Goal: Information Seeking & Learning: Learn about a topic

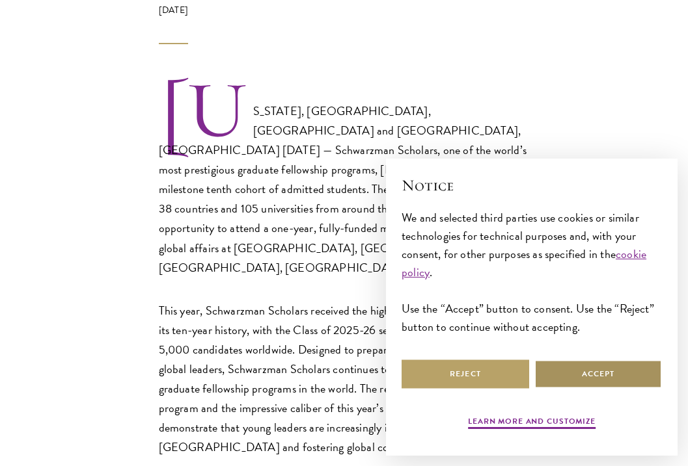
click at [566, 364] on button "Accept" at bounding box center [597, 374] width 127 height 29
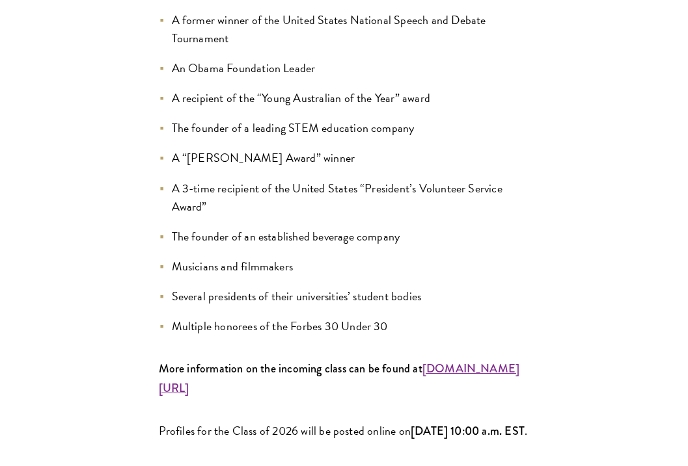
scroll to position [1540, 0]
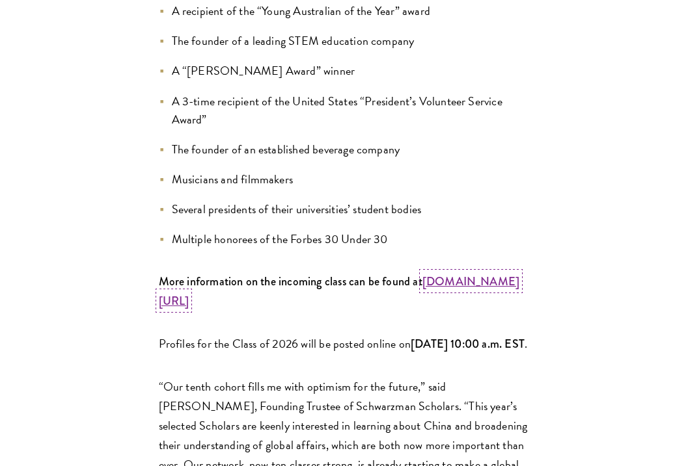
click at [299, 273] on strong "www.schwarzmanscholars.org/scholars" at bounding box center [339, 291] width 361 height 36
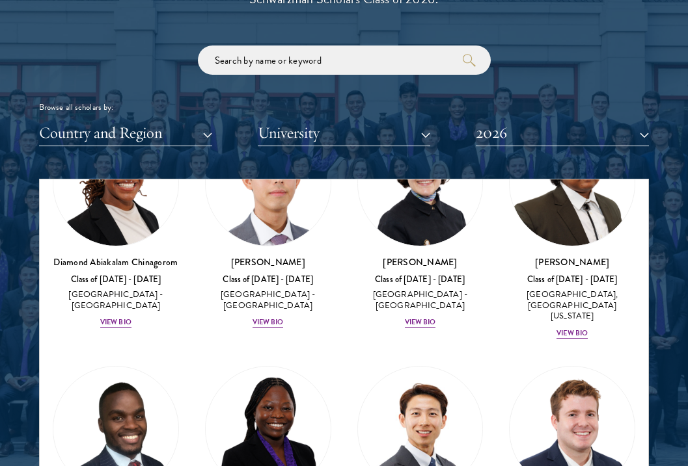
scroll to position [404, 0]
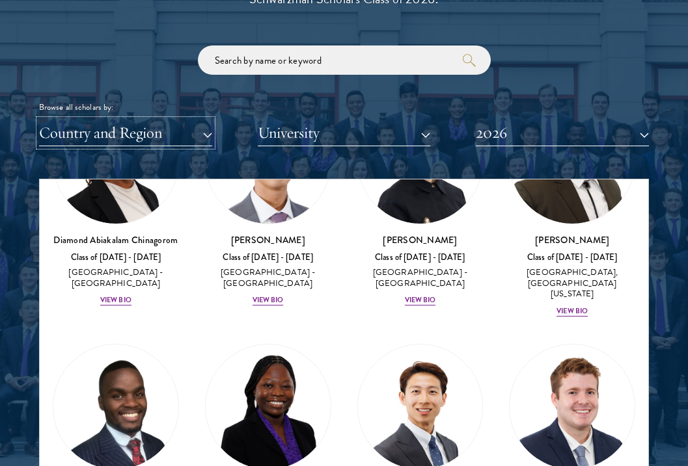
click at [159, 137] on button "Country and Region" at bounding box center [125, 133] width 173 height 27
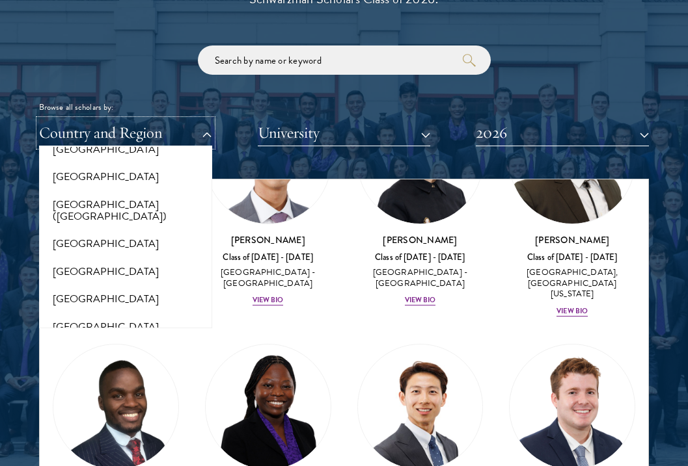
scroll to position [1625, 0]
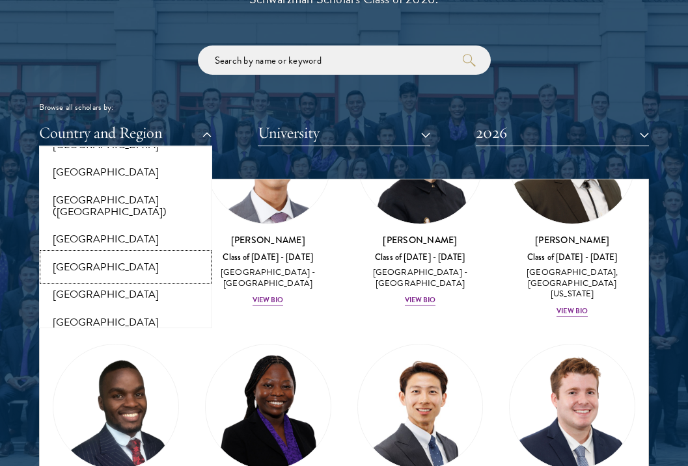
click at [100, 256] on button "[GEOGRAPHIC_DATA]" at bounding box center [125, 267] width 165 height 27
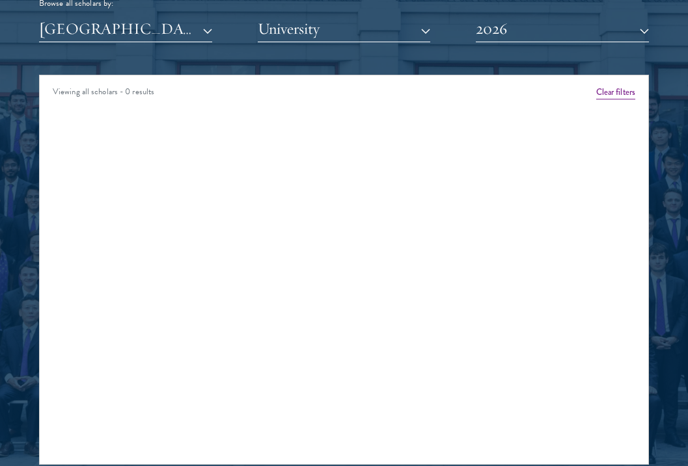
scroll to position [1697, 0]
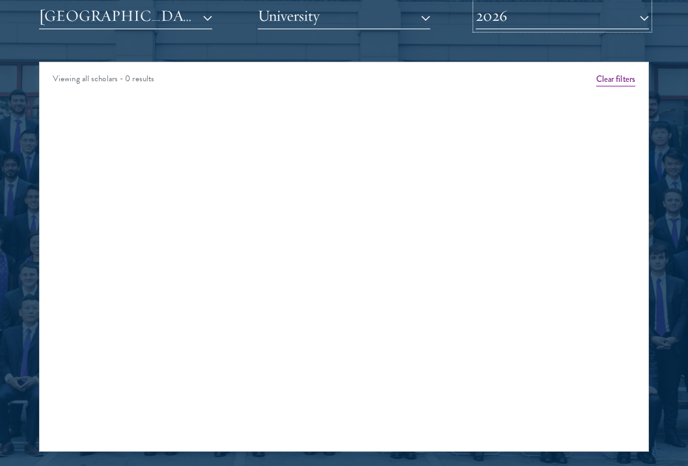
click at [550, 8] on button "2026" at bounding box center [561, 16] width 173 height 27
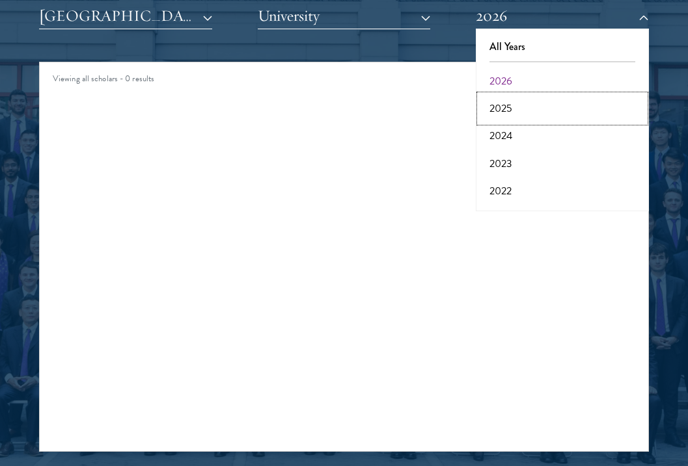
click at [510, 104] on button "2025" at bounding box center [561, 108] width 165 height 27
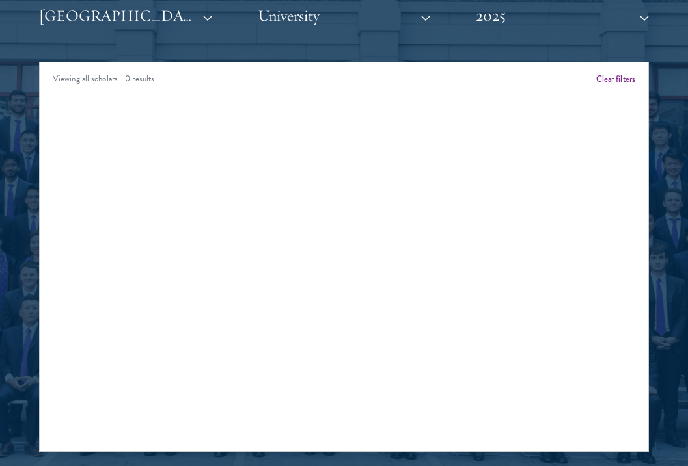
click at [527, 25] on button "2025" at bounding box center [561, 16] width 173 height 27
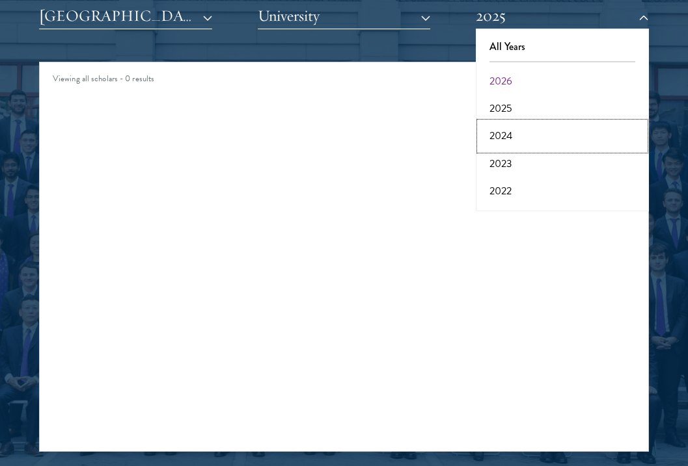
click at [507, 129] on button "2024" at bounding box center [561, 135] width 165 height 27
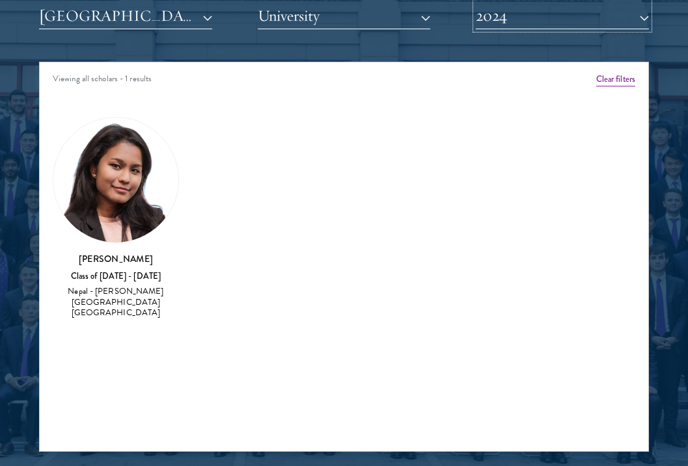
click at [510, 10] on button "2024" at bounding box center [561, 16] width 173 height 27
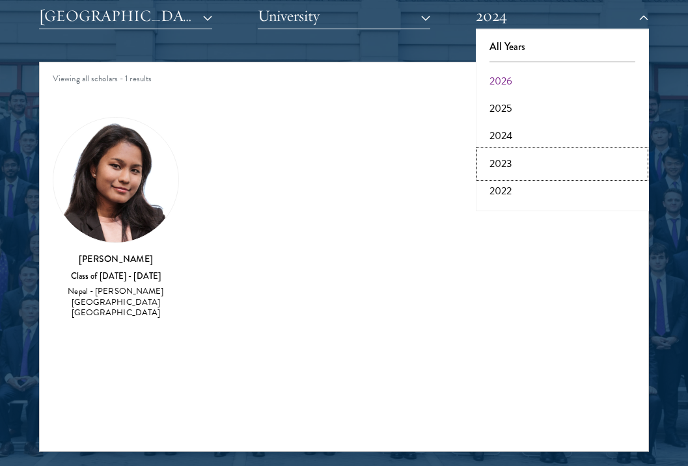
click at [509, 163] on button "2023" at bounding box center [561, 163] width 165 height 27
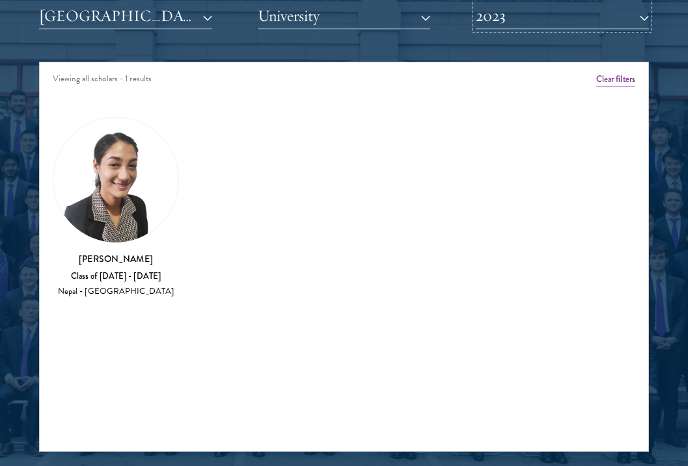
click at [520, 21] on button "2023" at bounding box center [561, 16] width 173 height 27
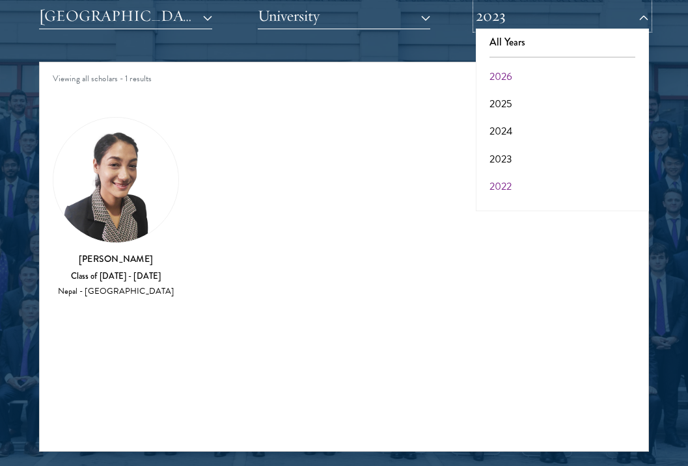
scroll to position [5, 0]
click at [500, 189] on button "2022" at bounding box center [561, 185] width 165 height 27
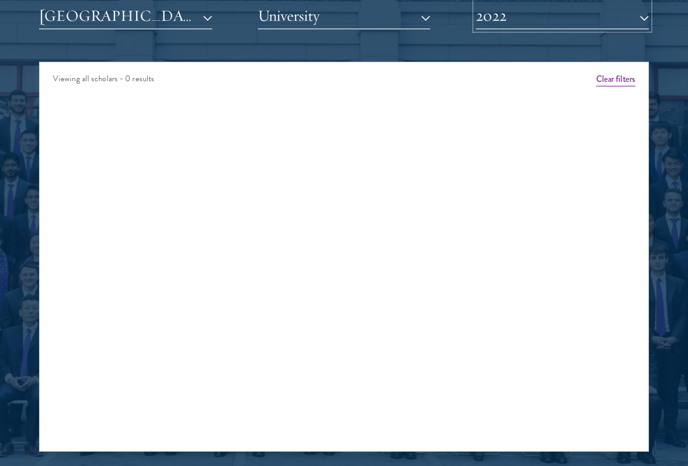
click at [541, 27] on button "2022" at bounding box center [561, 16] width 173 height 27
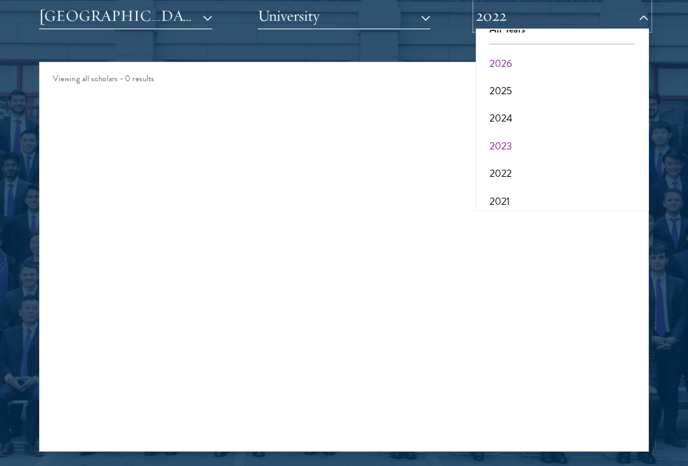
scroll to position [24, 0]
click at [515, 191] on button "2021" at bounding box center [561, 194] width 165 height 27
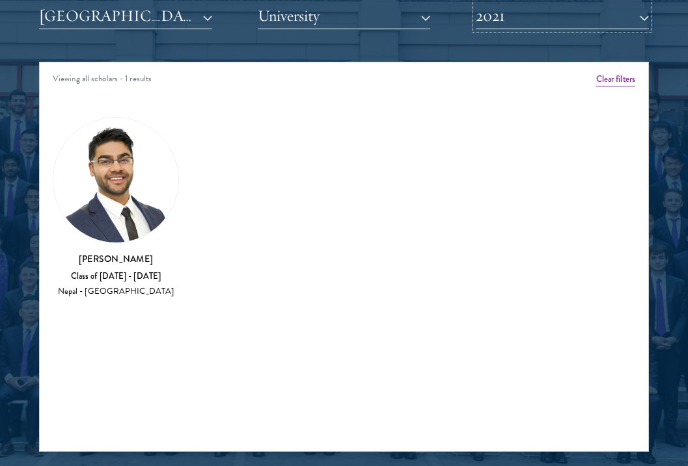
click at [512, 16] on button "2021" at bounding box center [561, 16] width 173 height 27
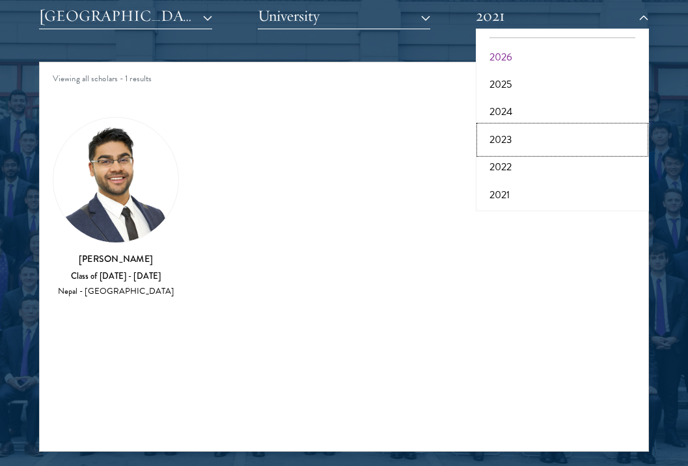
click at [507, 139] on button "2023" at bounding box center [561, 139] width 165 height 27
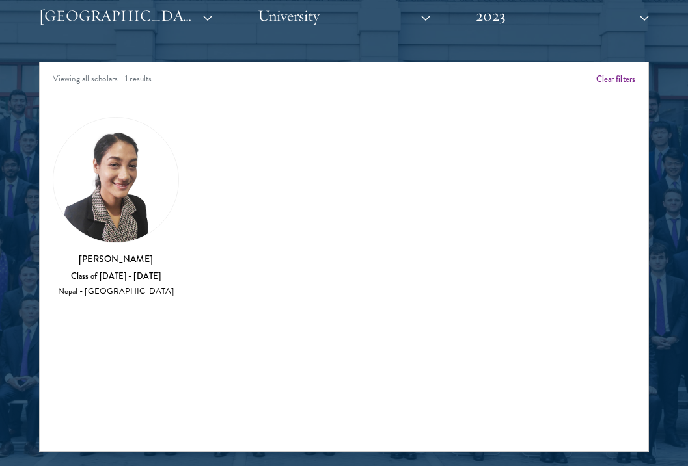
click at [142, 207] on img at bounding box center [115, 180] width 125 height 125
click at [127, 273] on div "Class of [DATE] - [DATE]" at bounding box center [116, 276] width 126 height 11
click at [126, 257] on h3 "[PERSON_NAME]" at bounding box center [116, 258] width 126 height 13
click at [126, 279] on div "Class of [DATE] - [DATE]" at bounding box center [116, 276] width 126 height 11
click at [126, 298] on div "[PERSON_NAME] Class of [DATE] - [DATE] [GEOGRAPHIC_DATA] - [GEOGRAPHIC_DATA]" at bounding box center [116, 275] width 126 height 46
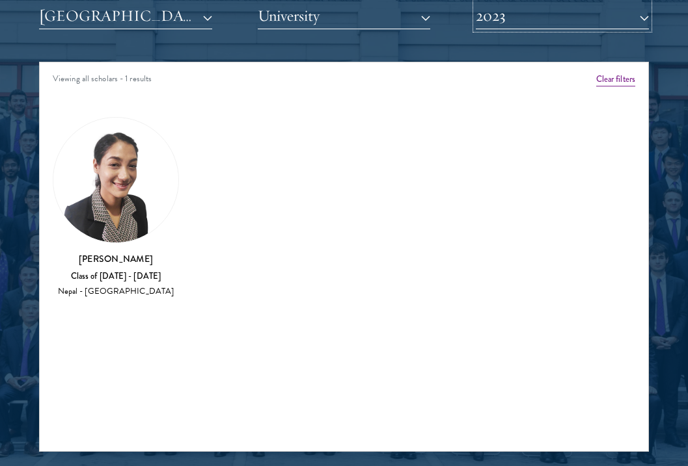
click at [531, 20] on button "2023" at bounding box center [561, 16] width 173 height 27
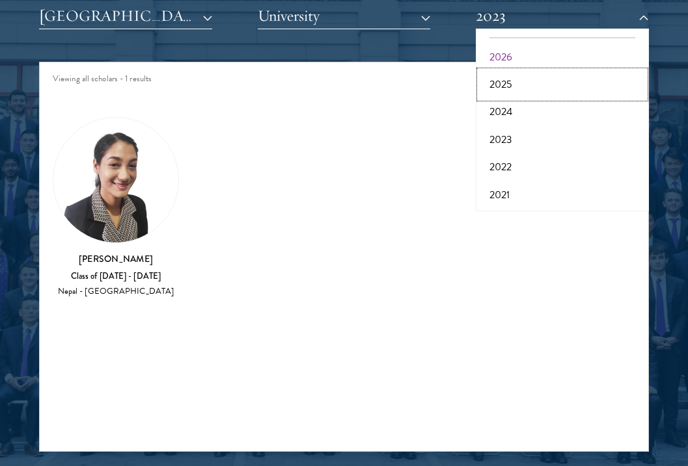
click at [515, 83] on button "2025" at bounding box center [561, 84] width 165 height 27
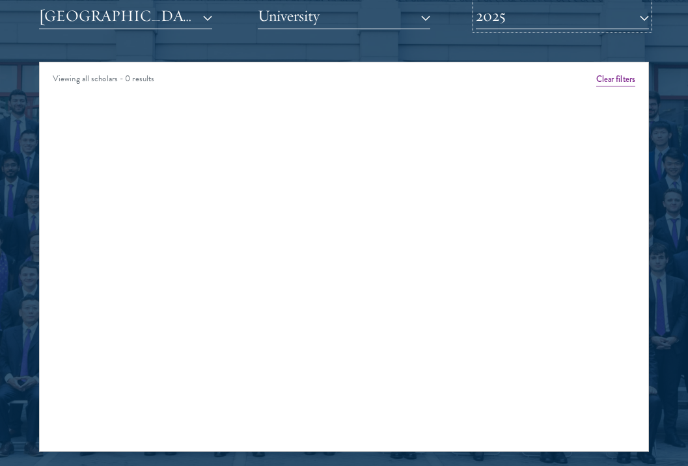
click at [549, 20] on button "2025" at bounding box center [561, 16] width 173 height 27
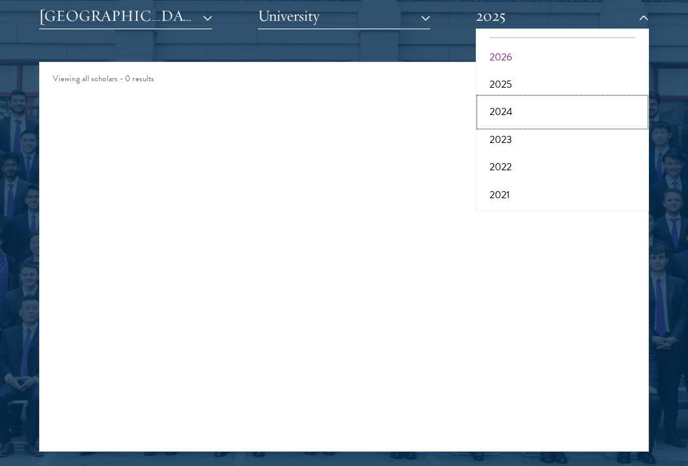
click at [517, 122] on button "2024" at bounding box center [561, 111] width 165 height 27
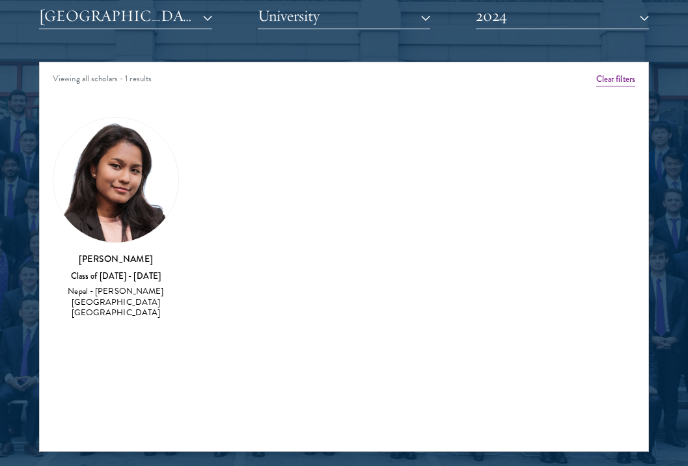
click at [126, 198] on img at bounding box center [115, 180] width 125 height 125
click at [126, 254] on h3 "[PERSON_NAME]" at bounding box center [116, 258] width 126 height 13
click at [127, 283] on div "[PERSON_NAME] Class of [DATE] - [DATE] [GEOGRAPHIC_DATA] - [PERSON_NAME][GEOGRA…" at bounding box center [116, 286] width 126 height 68
click at [128, 296] on div "Nepal - [PERSON_NAME][GEOGRAPHIC_DATA] [GEOGRAPHIC_DATA]" at bounding box center [116, 302] width 126 height 33
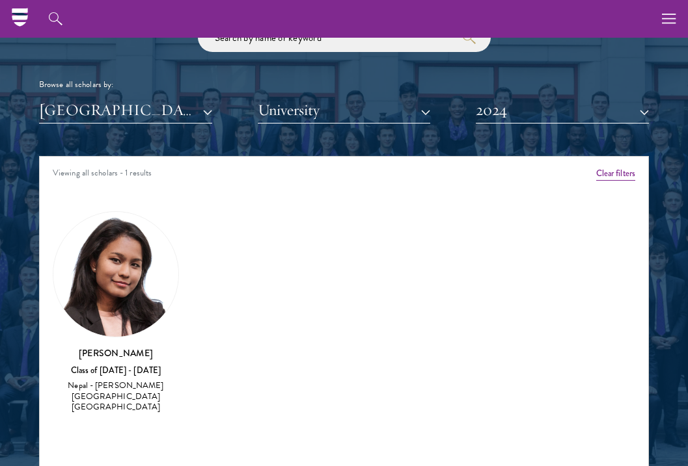
scroll to position [1572, 0]
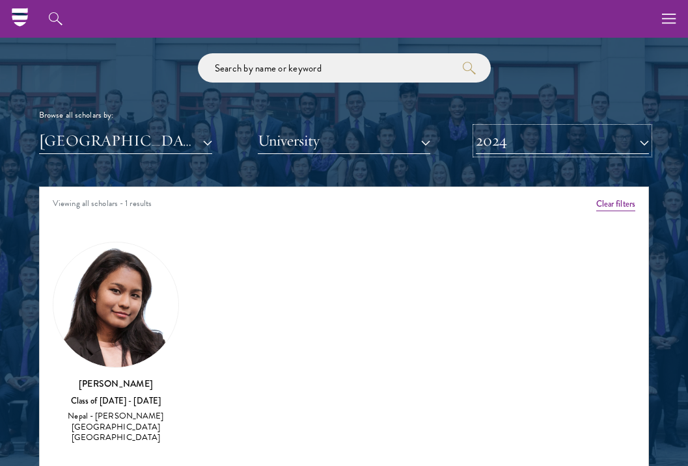
click at [487, 152] on button "2024" at bounding box center [561, 140] width 173 height 27
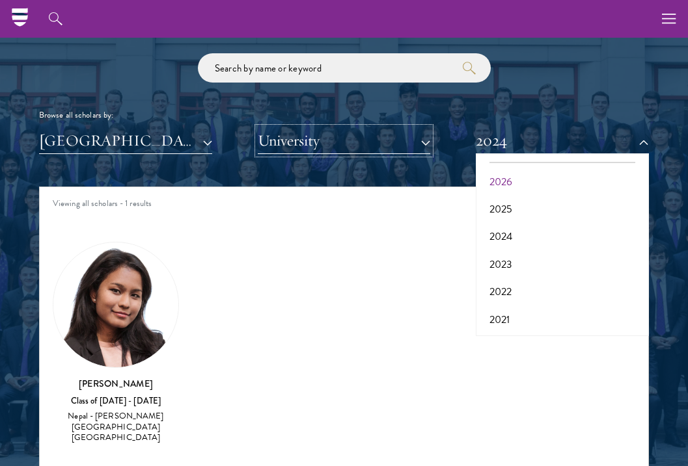
click at [294, 147] on button "University" at bounding box center [344, 140] width 173 height 27
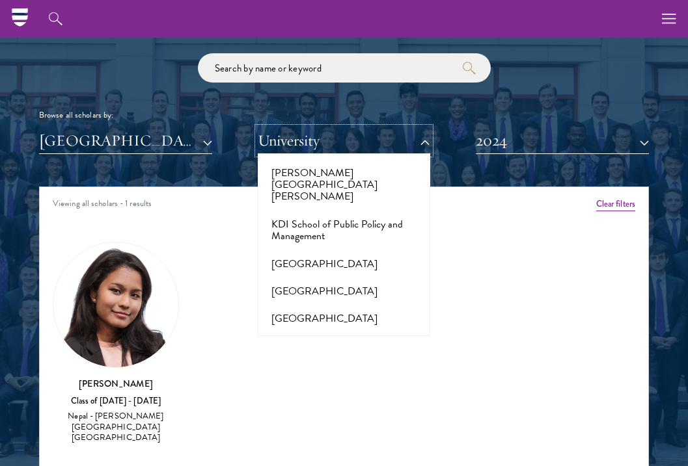
scroll to position [4628, 0]
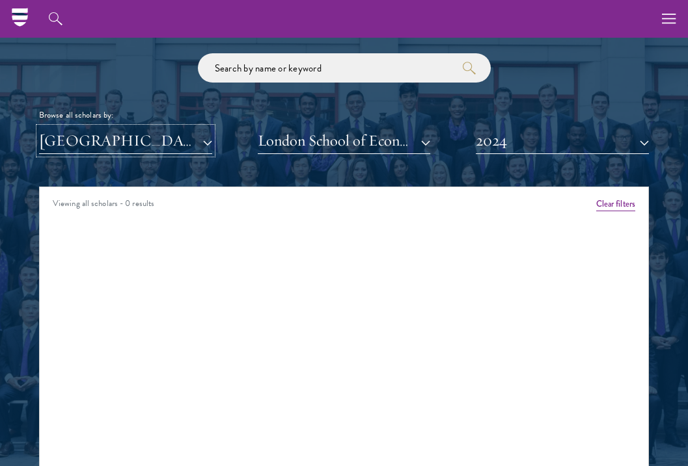
click at [200, 148] on button "[GEOGRAPHIC_DATA]" at bounding box center [125, 140] width 173 height 27
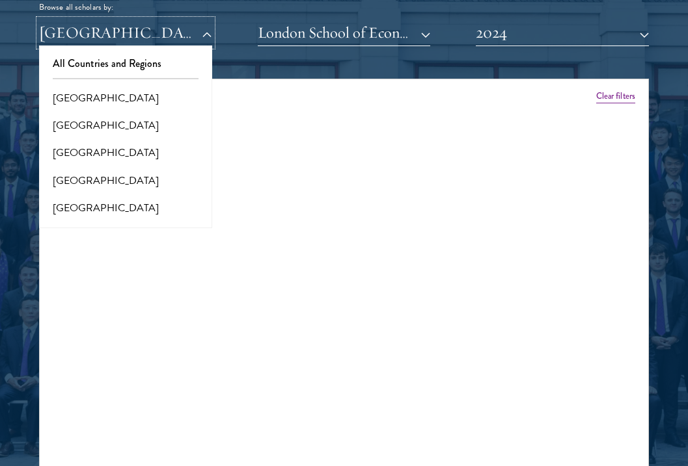
scroll to position [1608, 0]
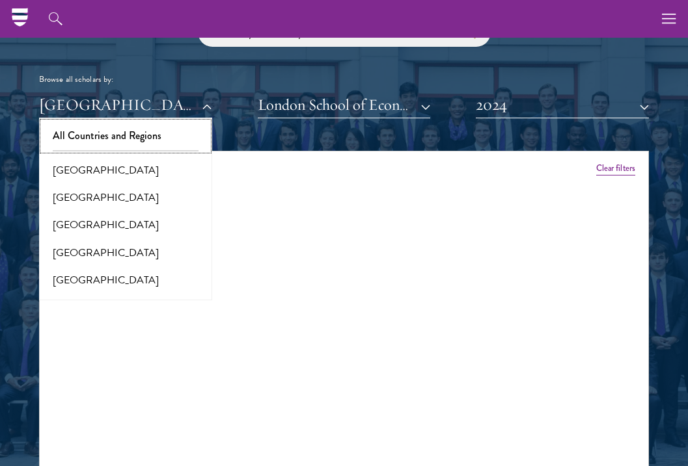
click at [108, 135] on button "All Countries and Regions" at bounding box center [125, 135] width 165 height 27
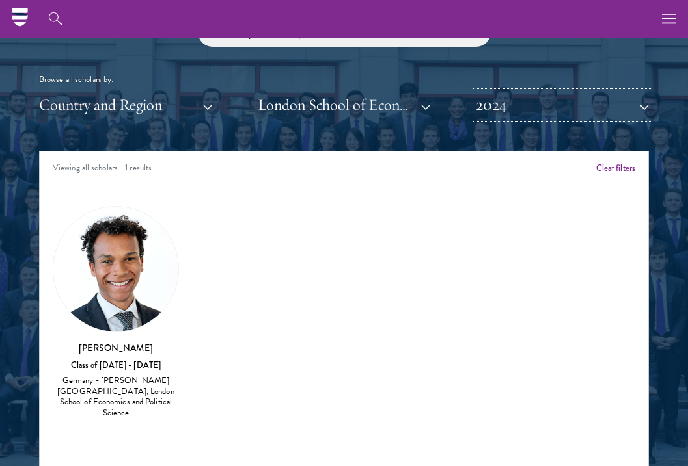
click at [503, 101] on button "2024" at bounding box center [561, 105] width 173 height 27
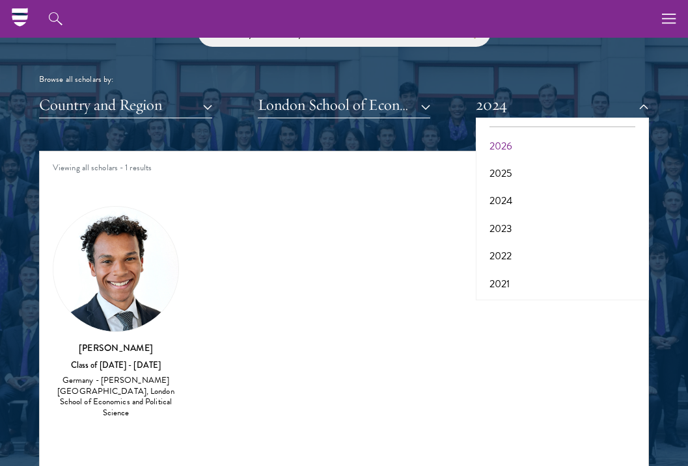
click at [524, 79] on div "Browse all scholars by:" at bounding box center [343, 80] width 609 height 14
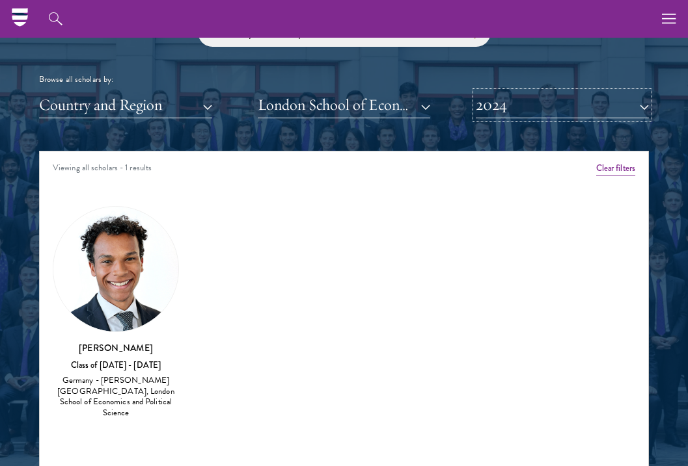
click at [544, 100] on button "2024" at bounding box center [561, 105] width 173 height 27
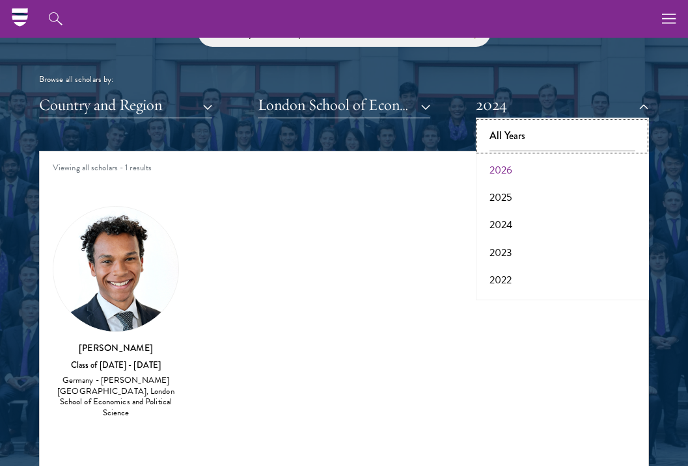
click at [507, 140] on button "All Years" at bounding box center [561, 135] width 165 height 27
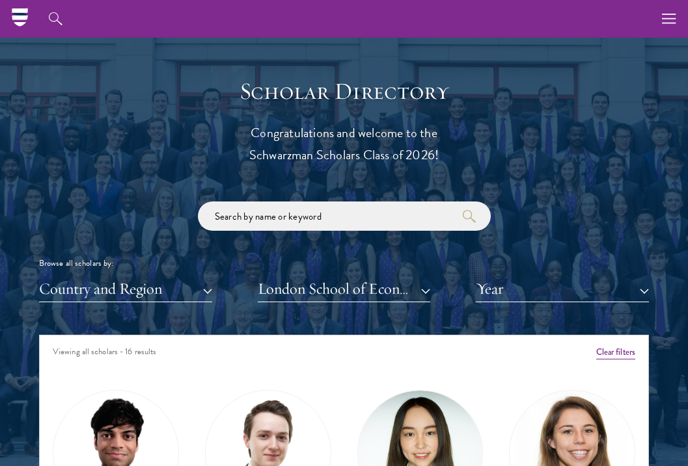
scroll to position [1379, 0]
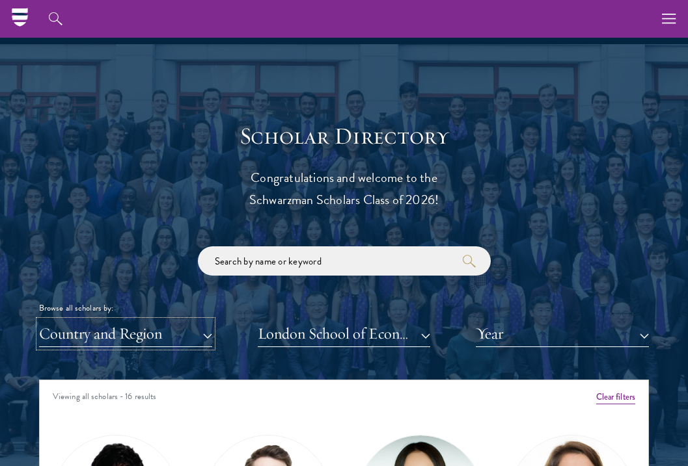
click at [95, 325] on button "Country and Region" at bounding box center [125, 334] width 173 height 27
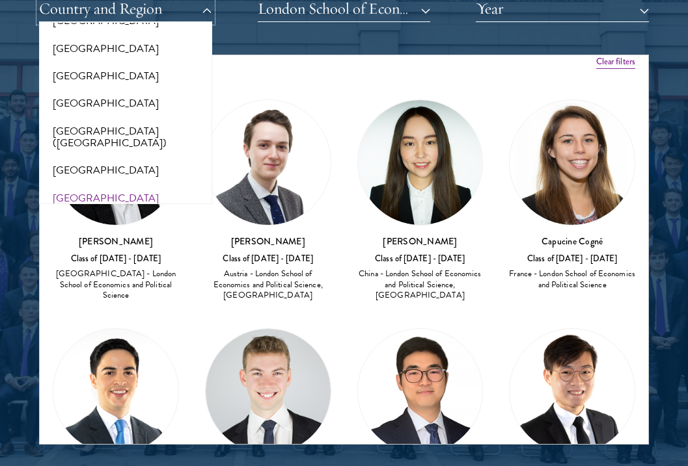
scroll to position [1630, 0]
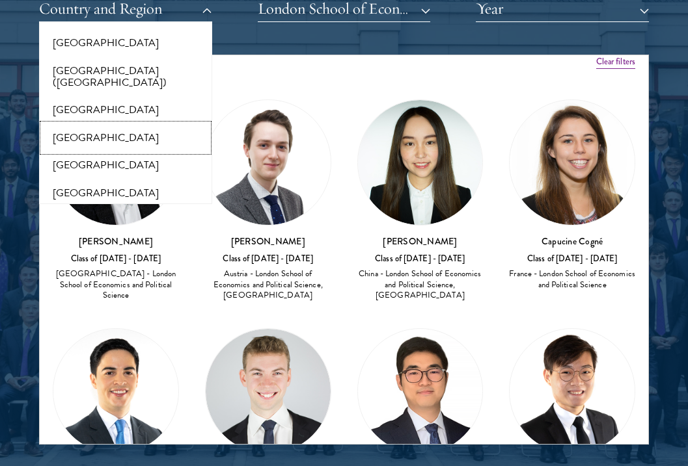
click at [116, 129] on button "[GEOGRAPHIC_DATA]" at bounding box center [125, 137] width 165 height 27
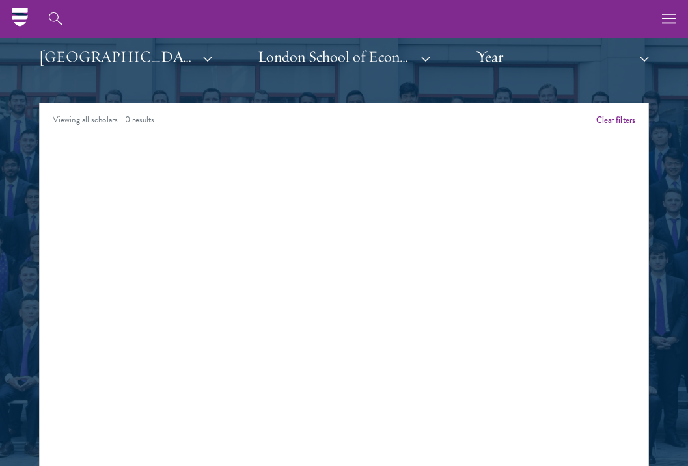
scroll to position [1631, 0]
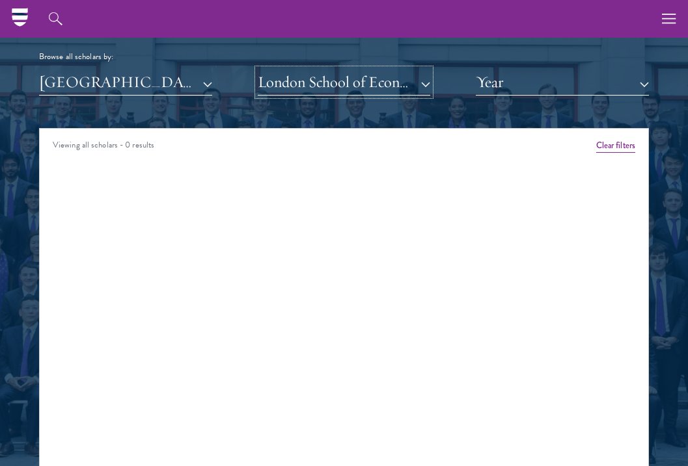
click at [365, 77] on button "London School of Economics and Political Science" at bounding box center [344, 82] width 173 height 27
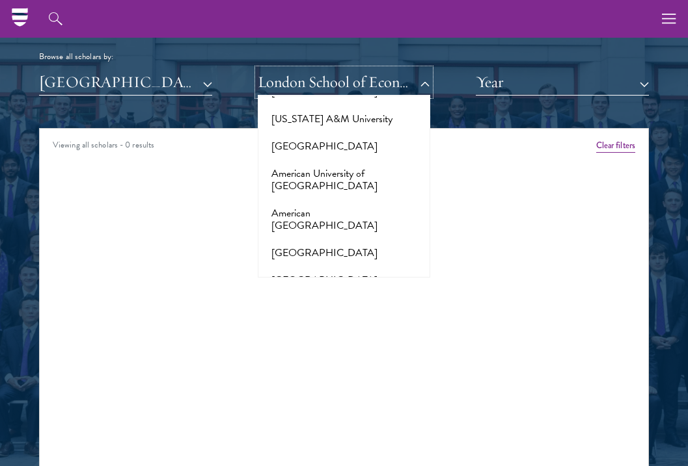
scroll to position [0, 0]
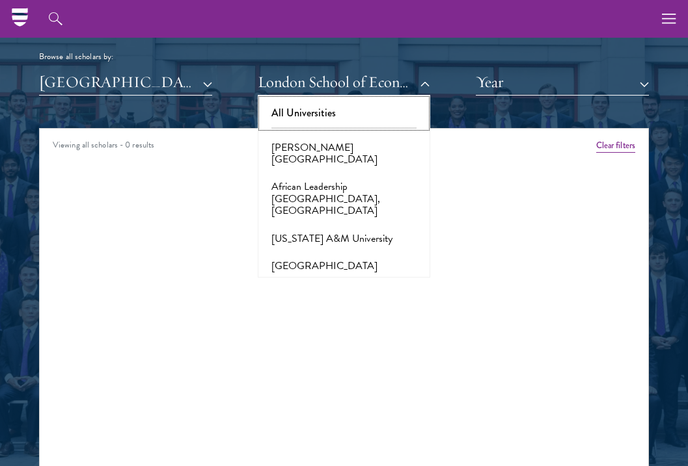
click at [320, 113] on button "All Universities" at bounding box center [343, 113] width 165 height 27
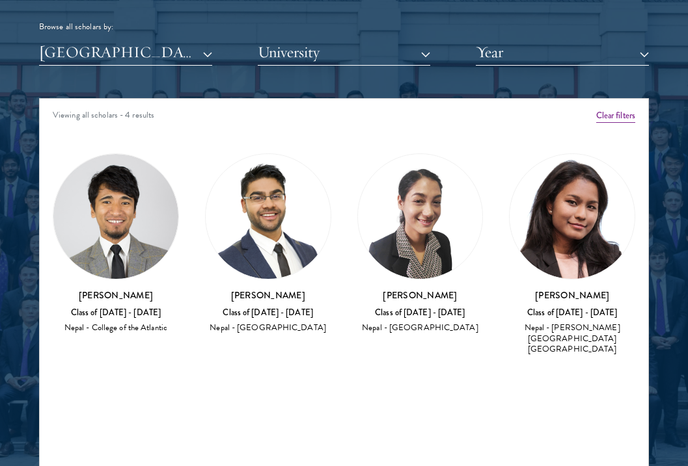
scroll to position [1665, 0]
